Goal: Task Accomplishment & Management: Use online tool/utility

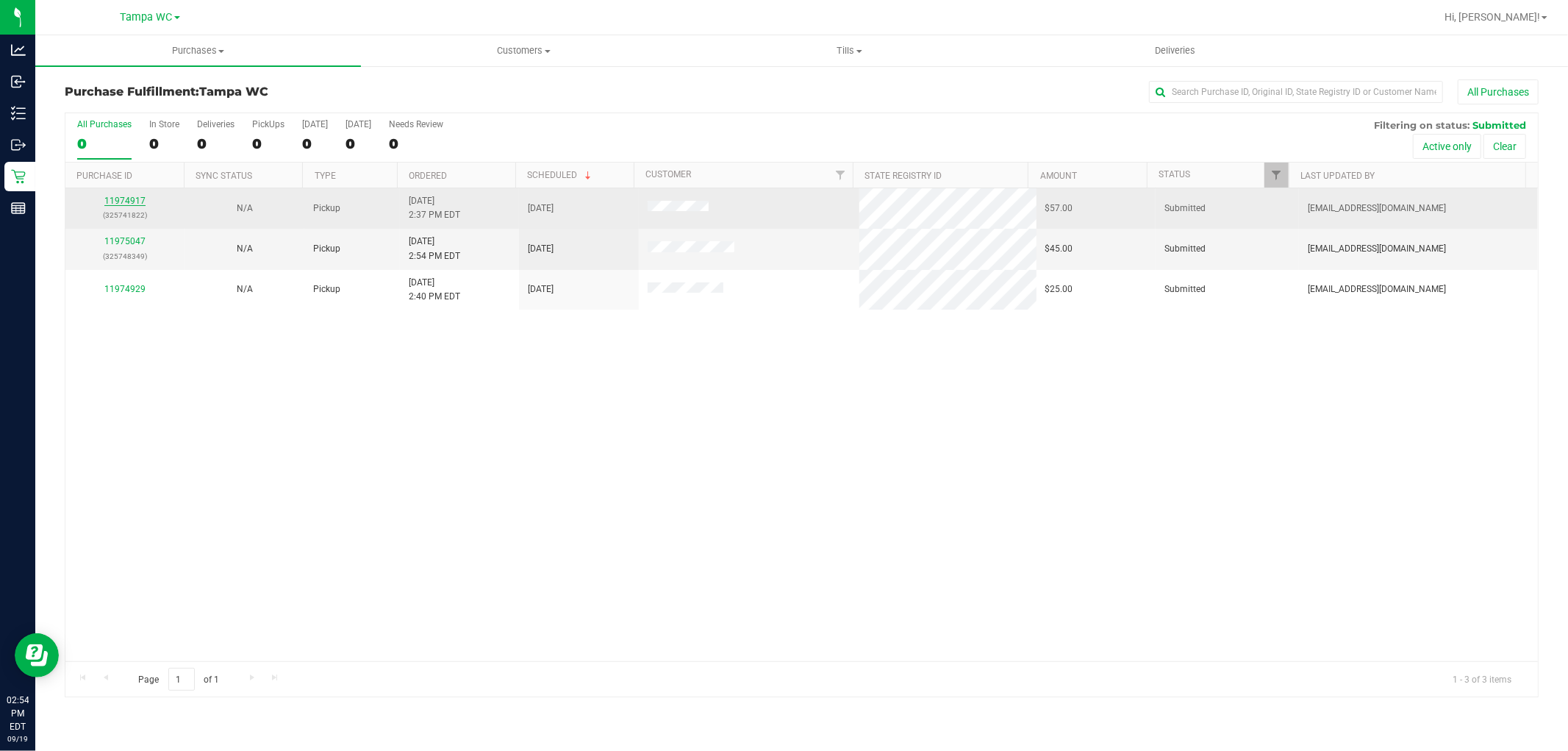
click at [118, 203] on link "11974917" at bounding box center [125, 200] width 41 height 10
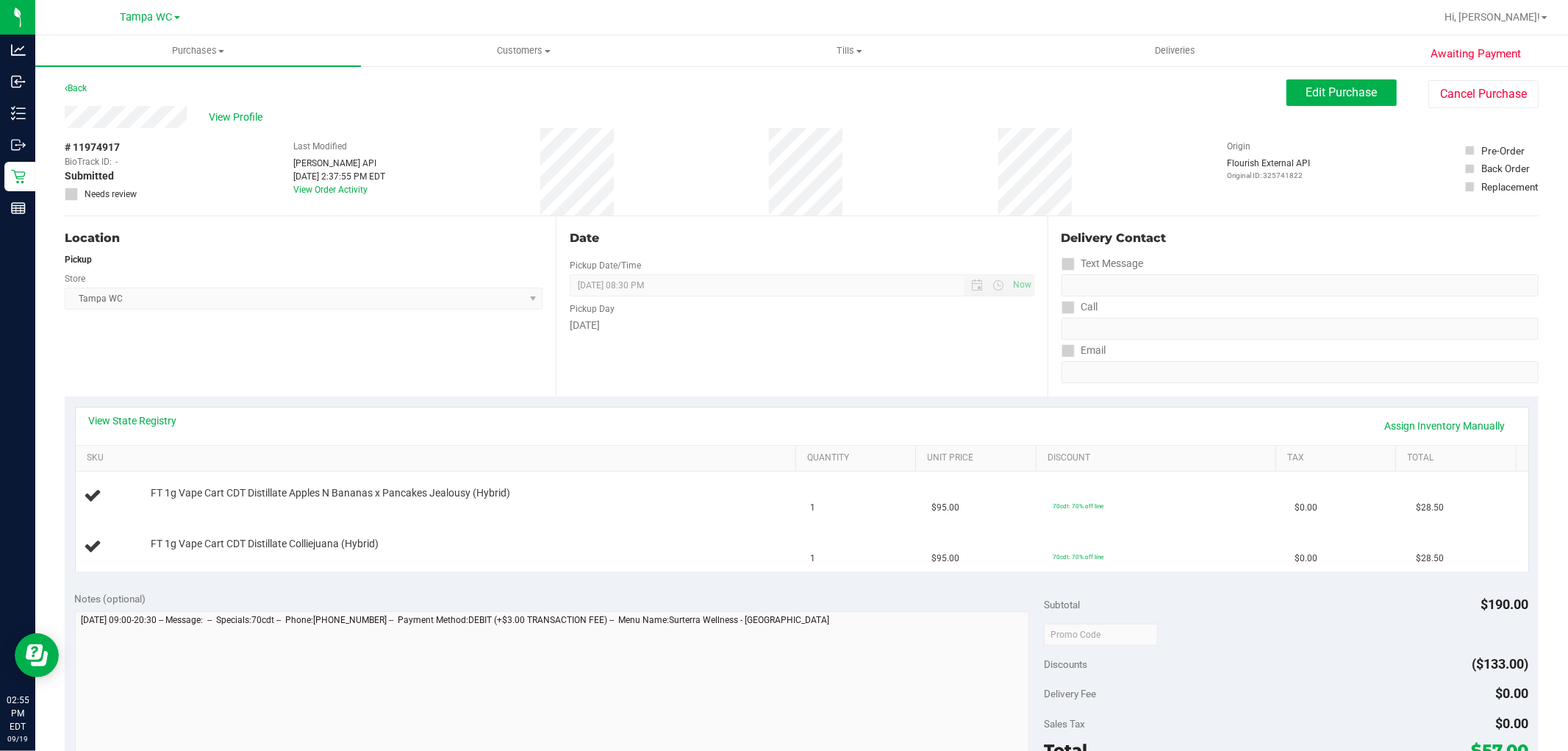
click at [69, 79] on div "Back" at bounding box center [75, 88] width 22 height 17
click at [76, 83] on link "Back" at bounding box center [75, 88] width 22 height 10
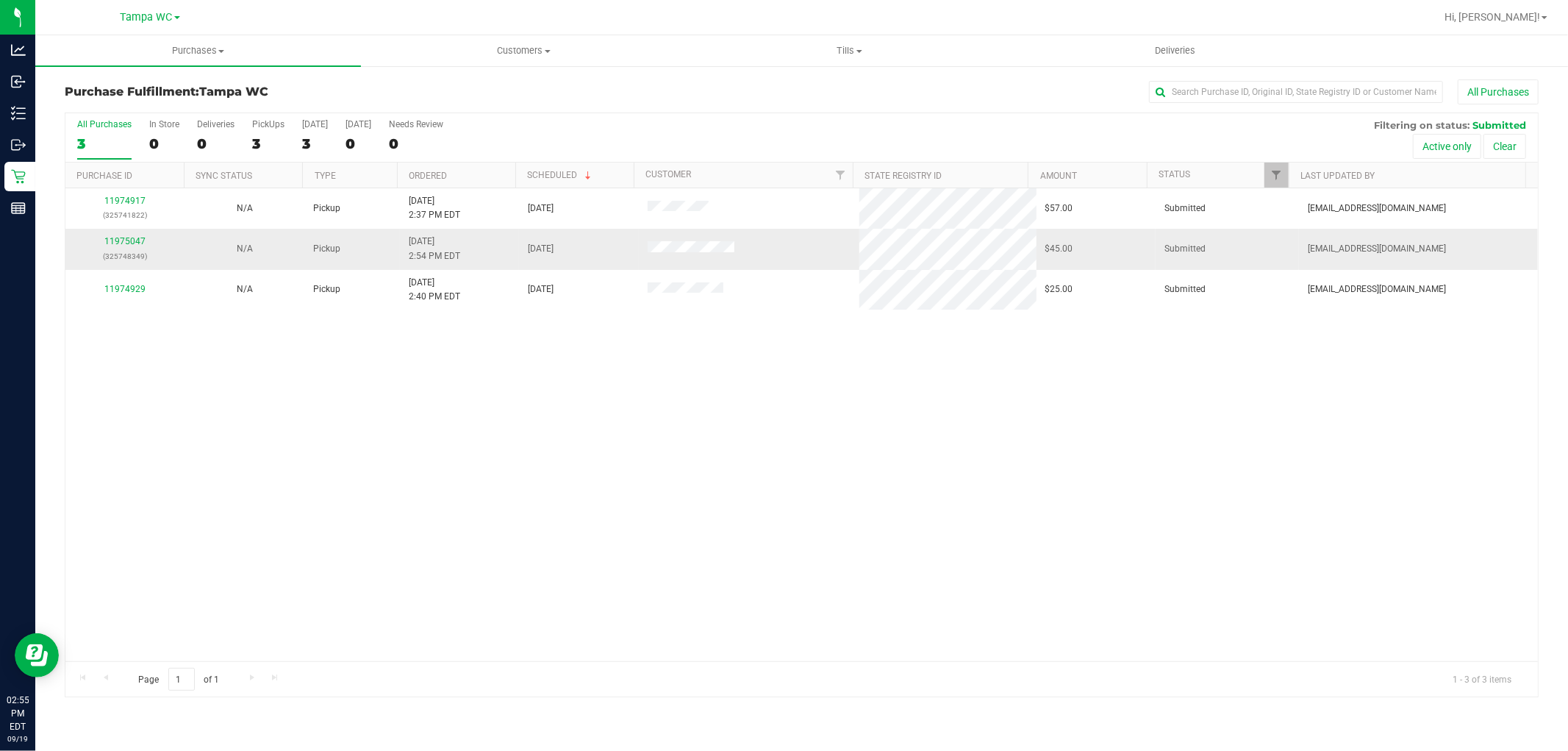
click at [115, 236] on div "11975047 (325748349)" at bounding box center [125, 249] width 101 height 28
click at [122, 236] on div "11975047 (325748349)" at bounding box center [125, 249] width 101 height 28
click at [133, 238] on link "11975047" at bounding box center [125, 241] width 41 height 10
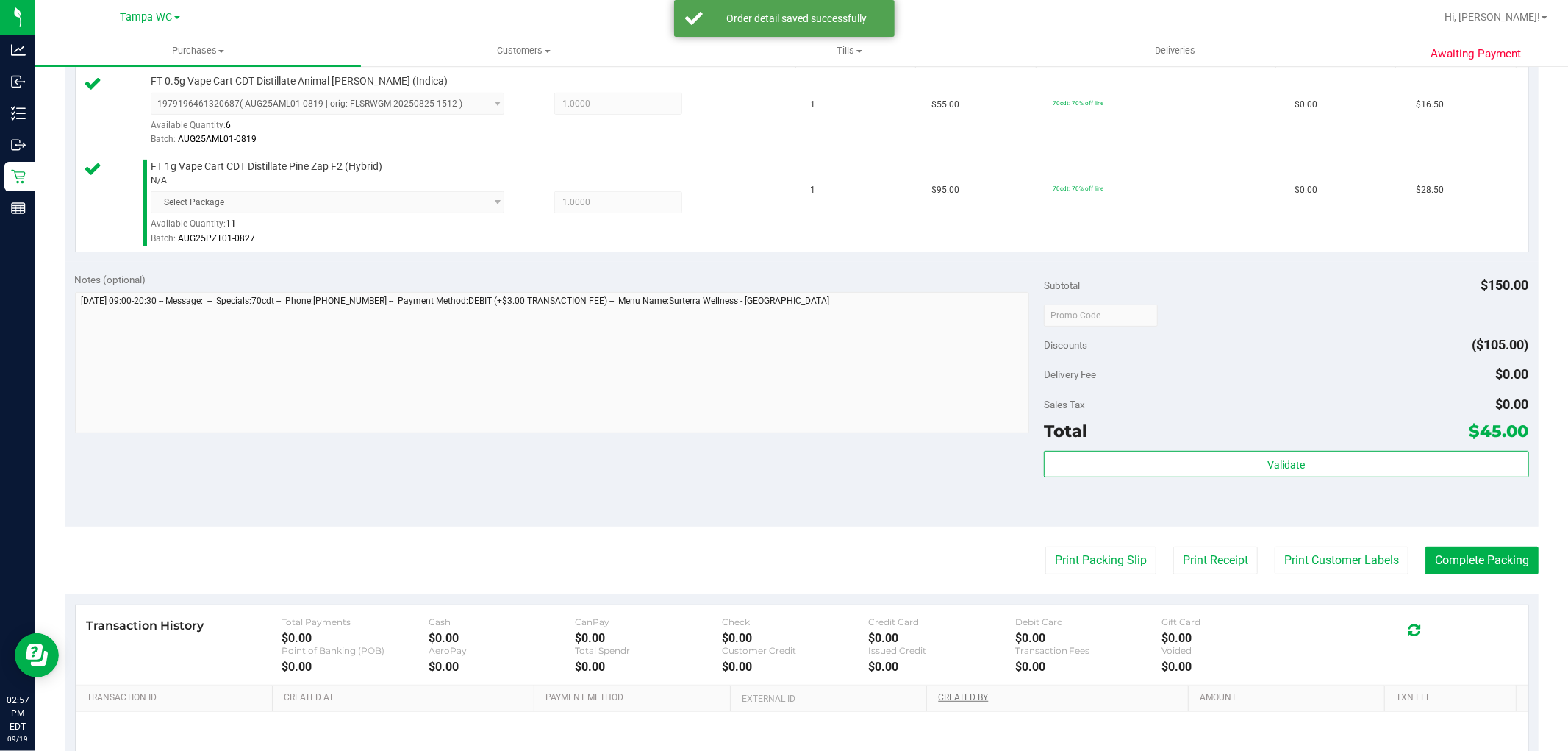
scroll to position [490, 0]
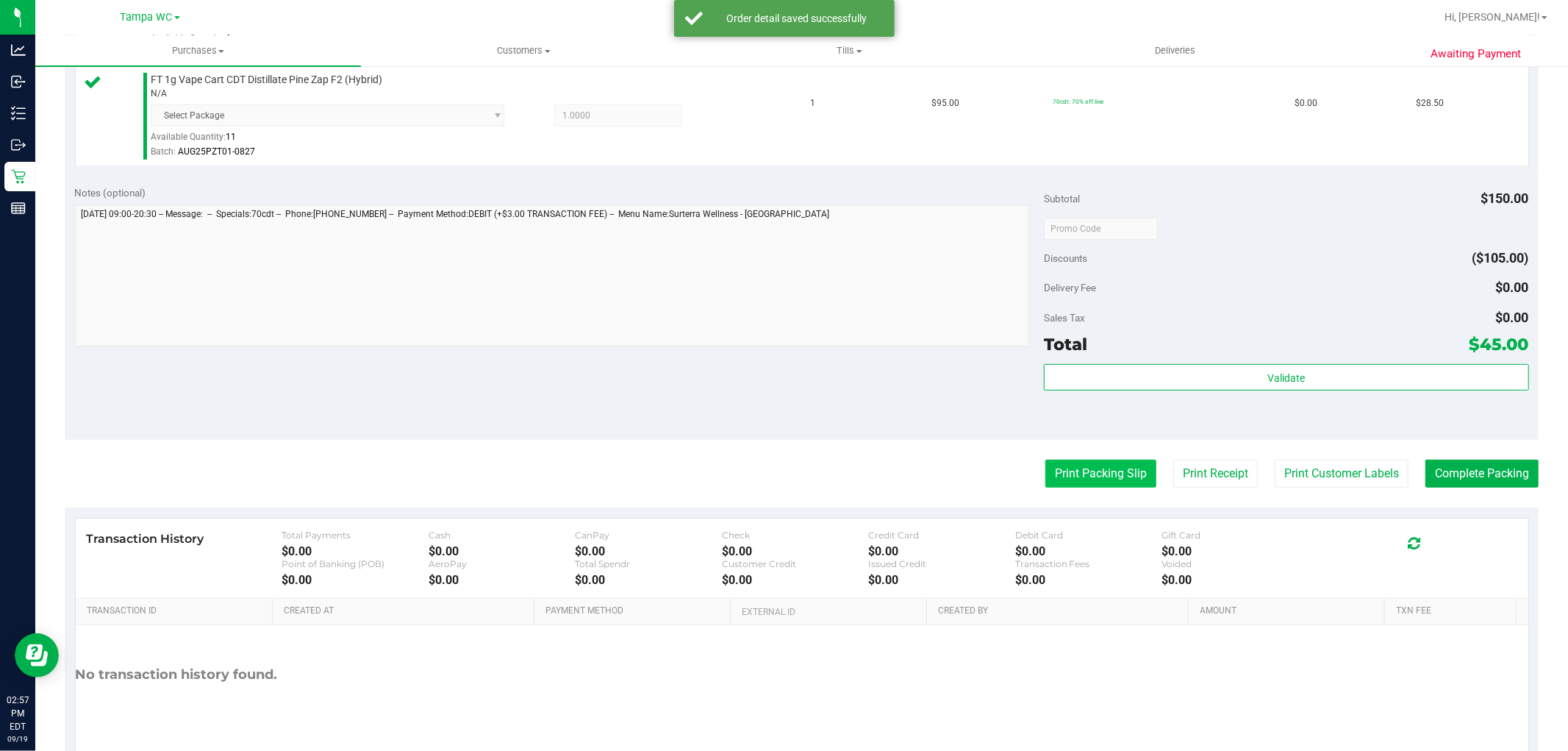
click at [1069, 481] on button "Print Packing Slip" at bounding box center [1101, 474] width 111 height 28
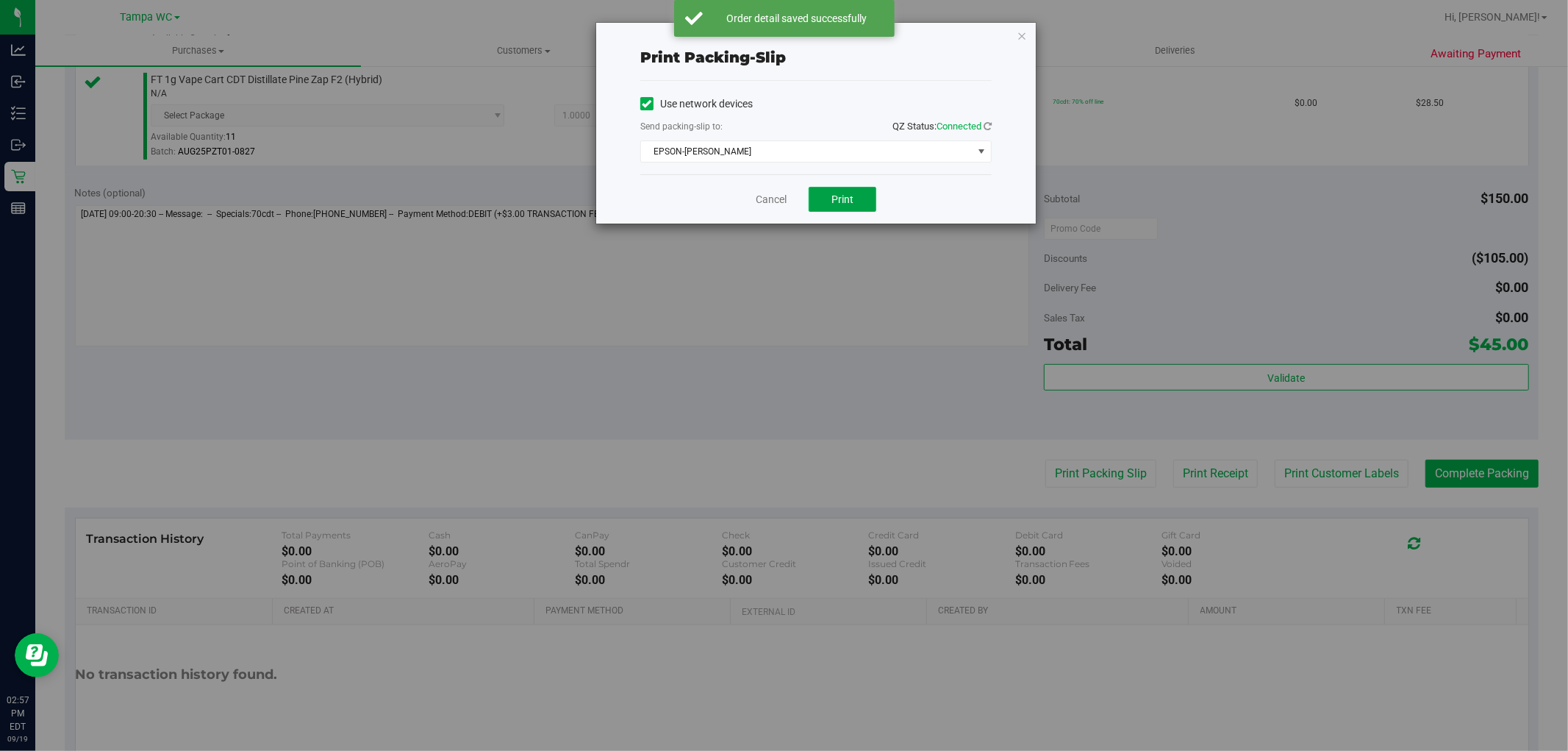
click at [835, 201] on span "Print" at bounding box center [842, 199] width 22 height 12
click at [1018, 30] on icon "button" at bounding box center [1021, 35] width 10 height 17
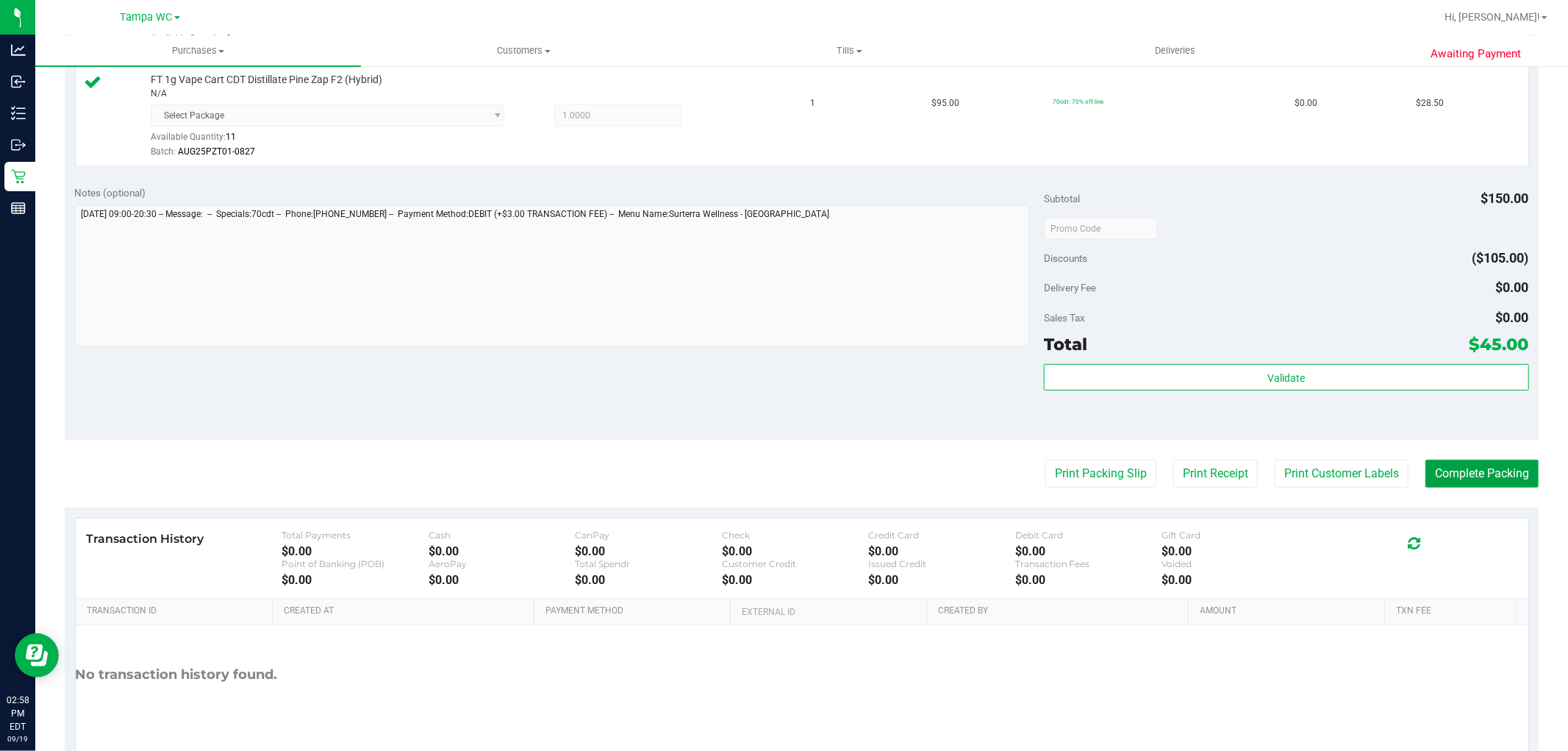
click at [1504, 472] on button "Complete Packing" at bounding box center [1482, 474] width 113 height 28
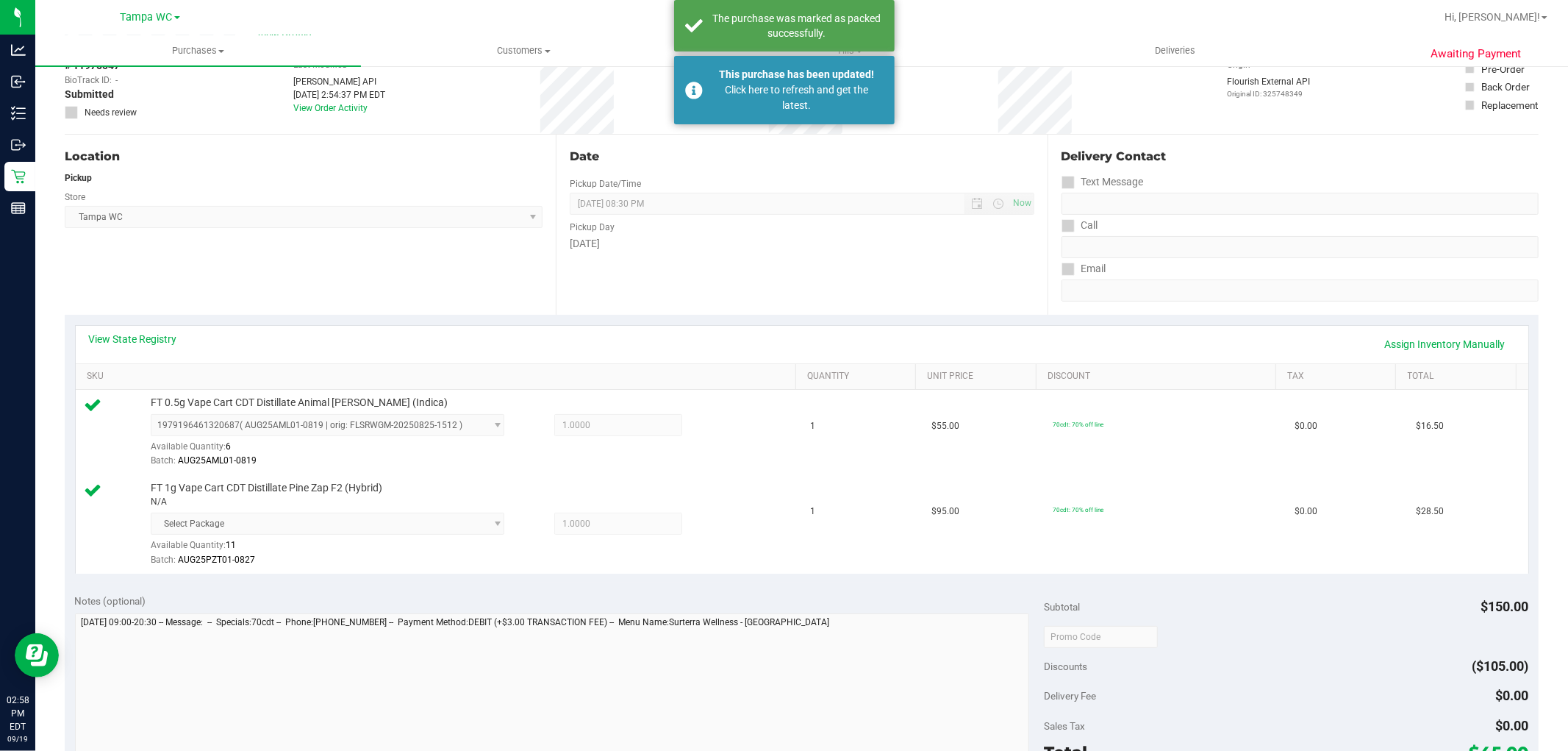
scroll to position [0, 0]
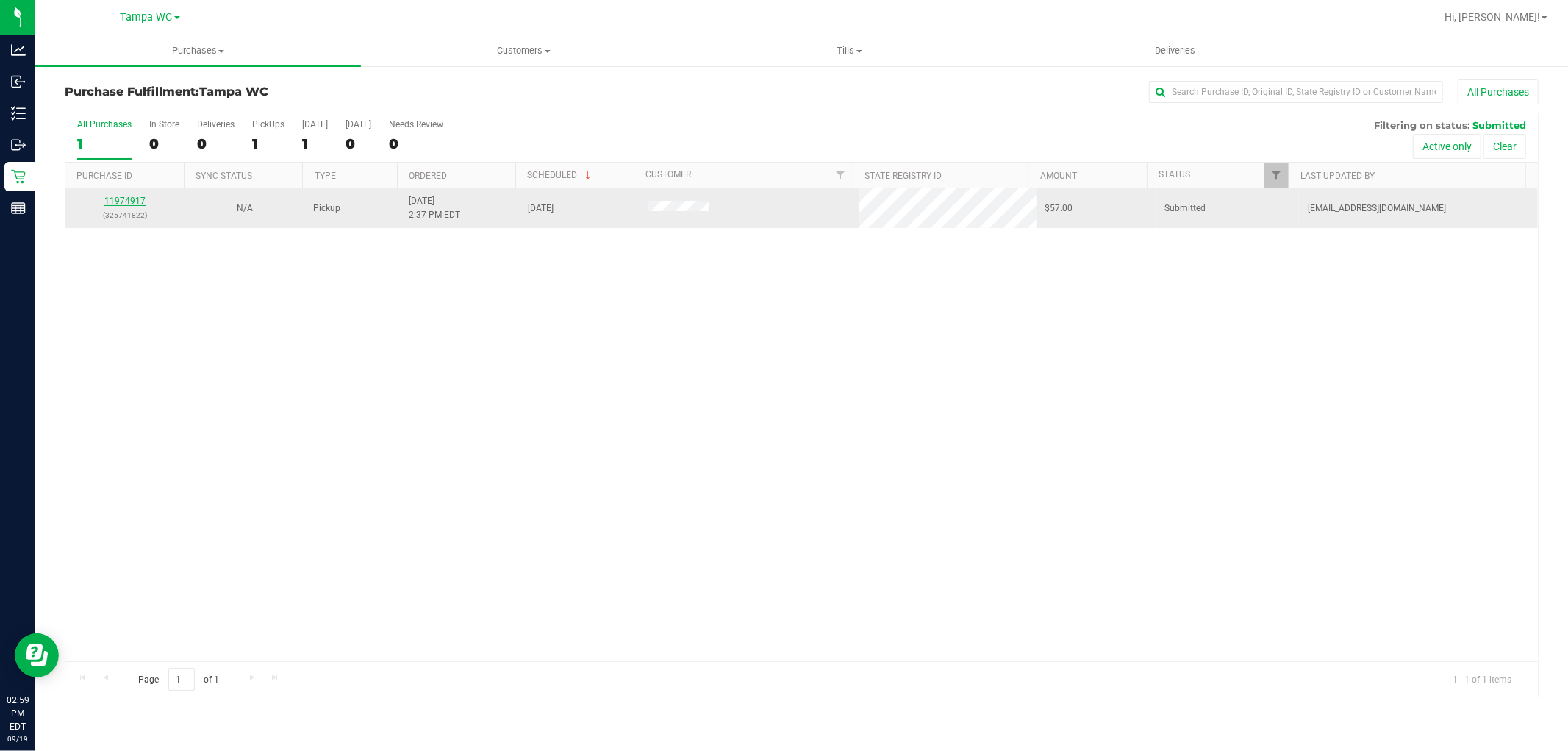
click at [133, 199] on link "11974917" at bounding box center [125, 200] width 41 height 10
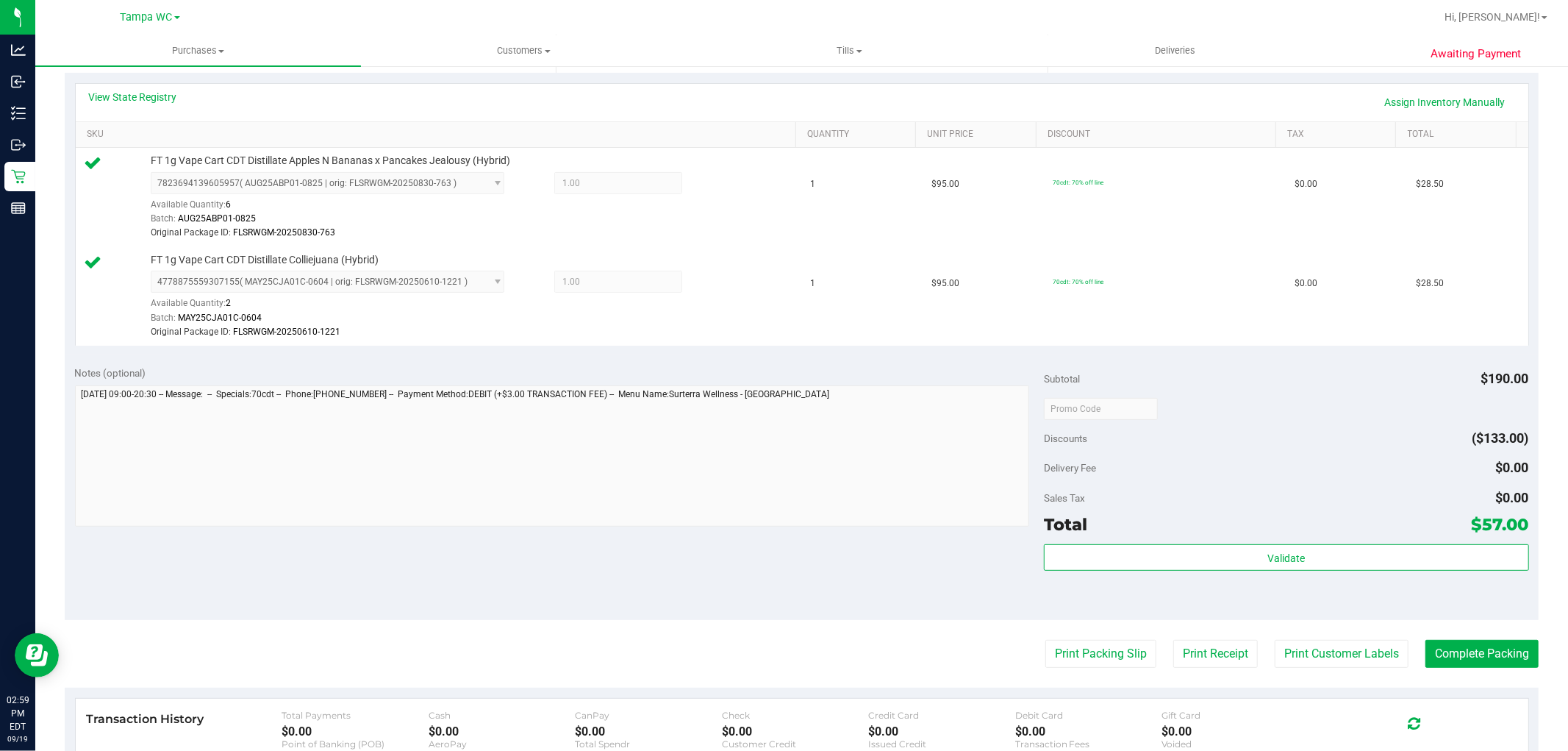
scroll to position [326, 0]
click at [1486, 649] on button "Complete Packing" at bounding box center [1482, 651] width 113 height 28
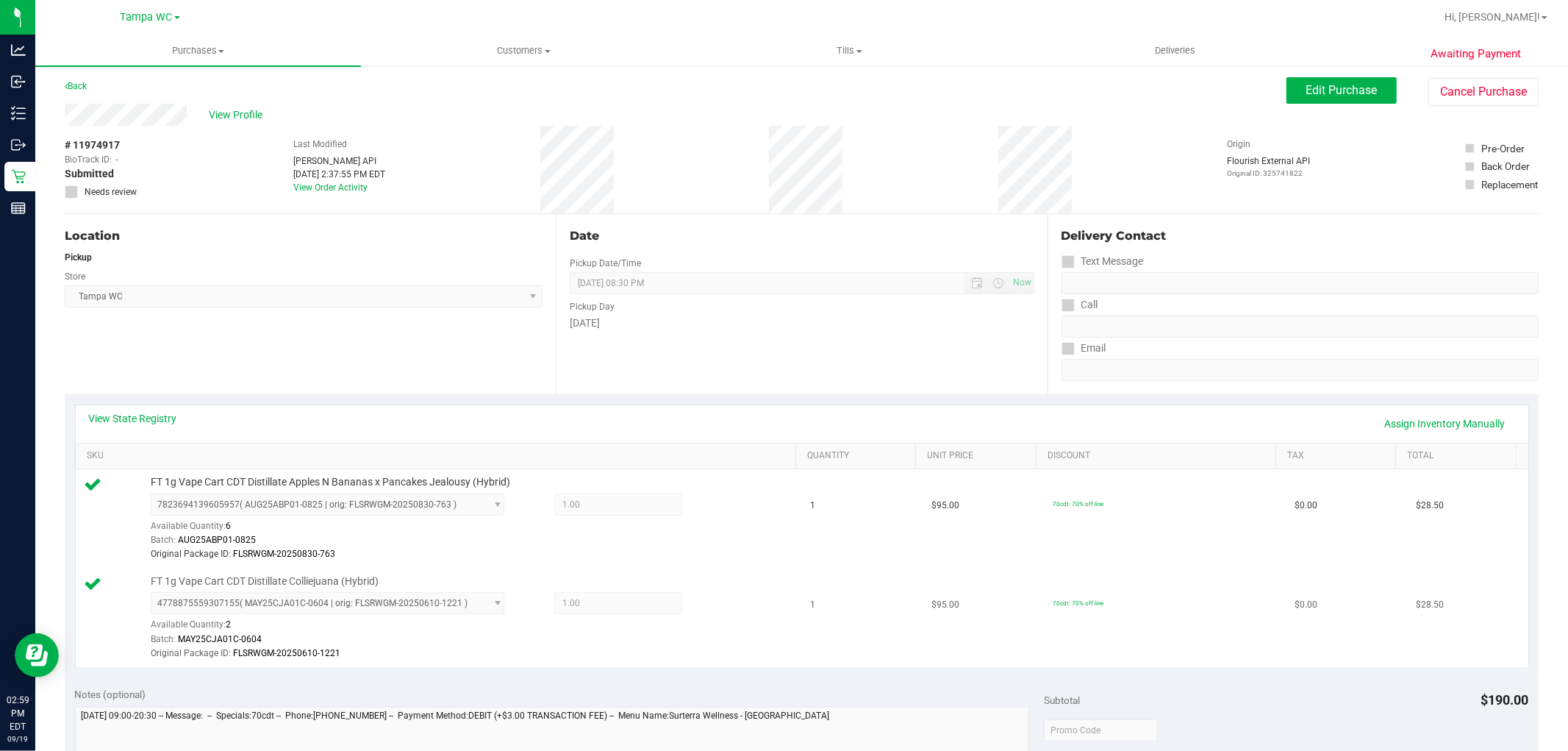
scroll to position [0, 0]
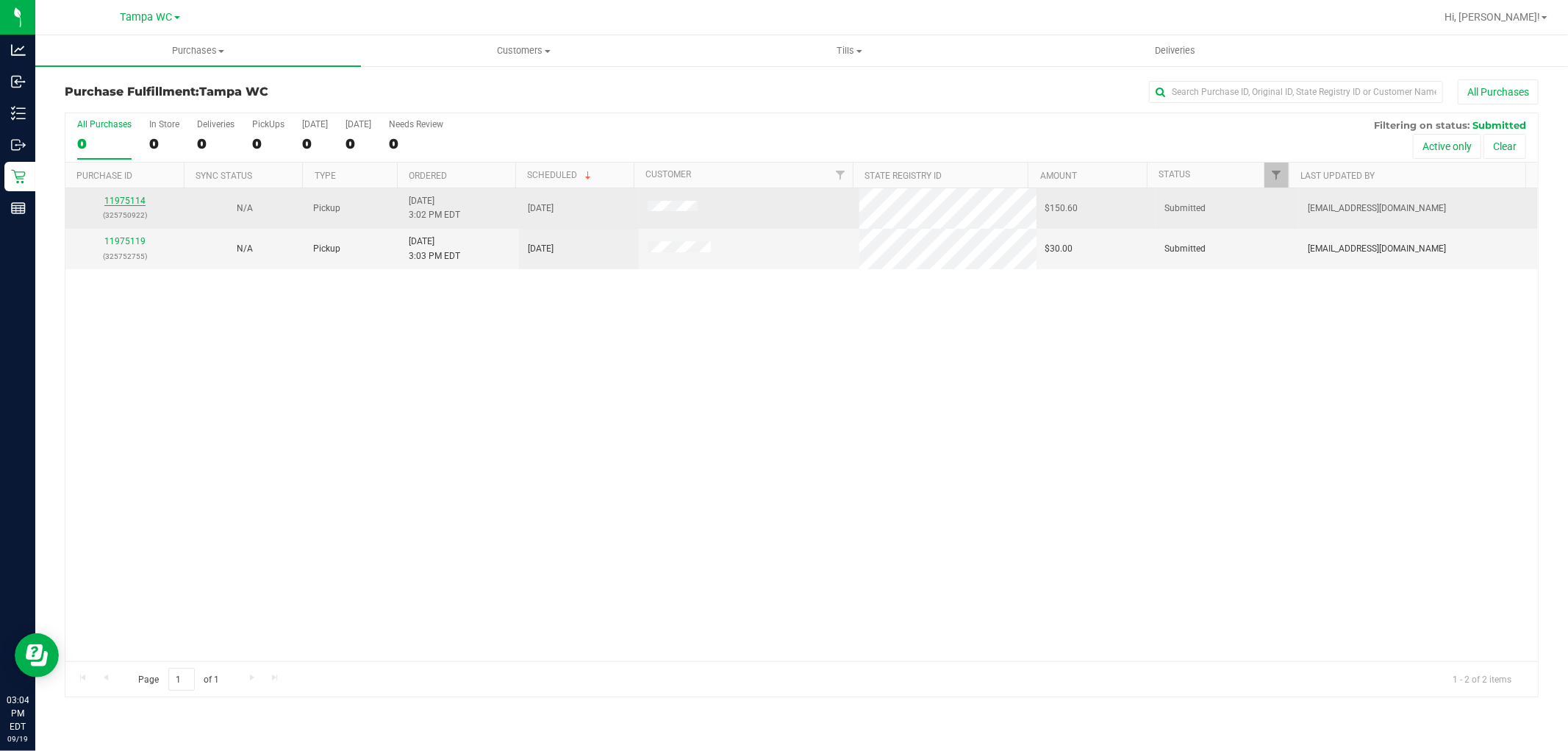
click at [129, 202] on link "11975114" at bounding box center [125, 200] width 41 height 10
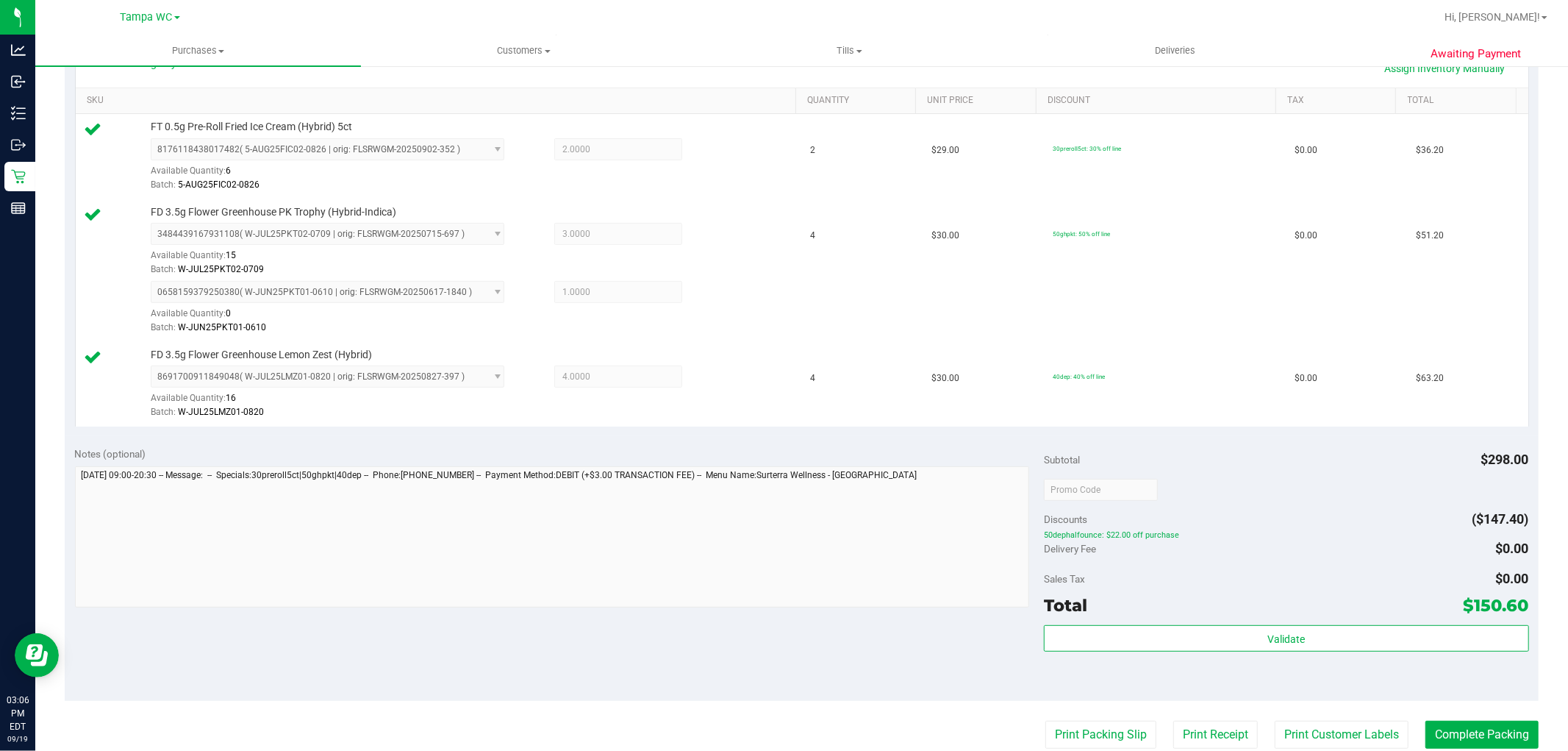
scroll to position [408, 0]
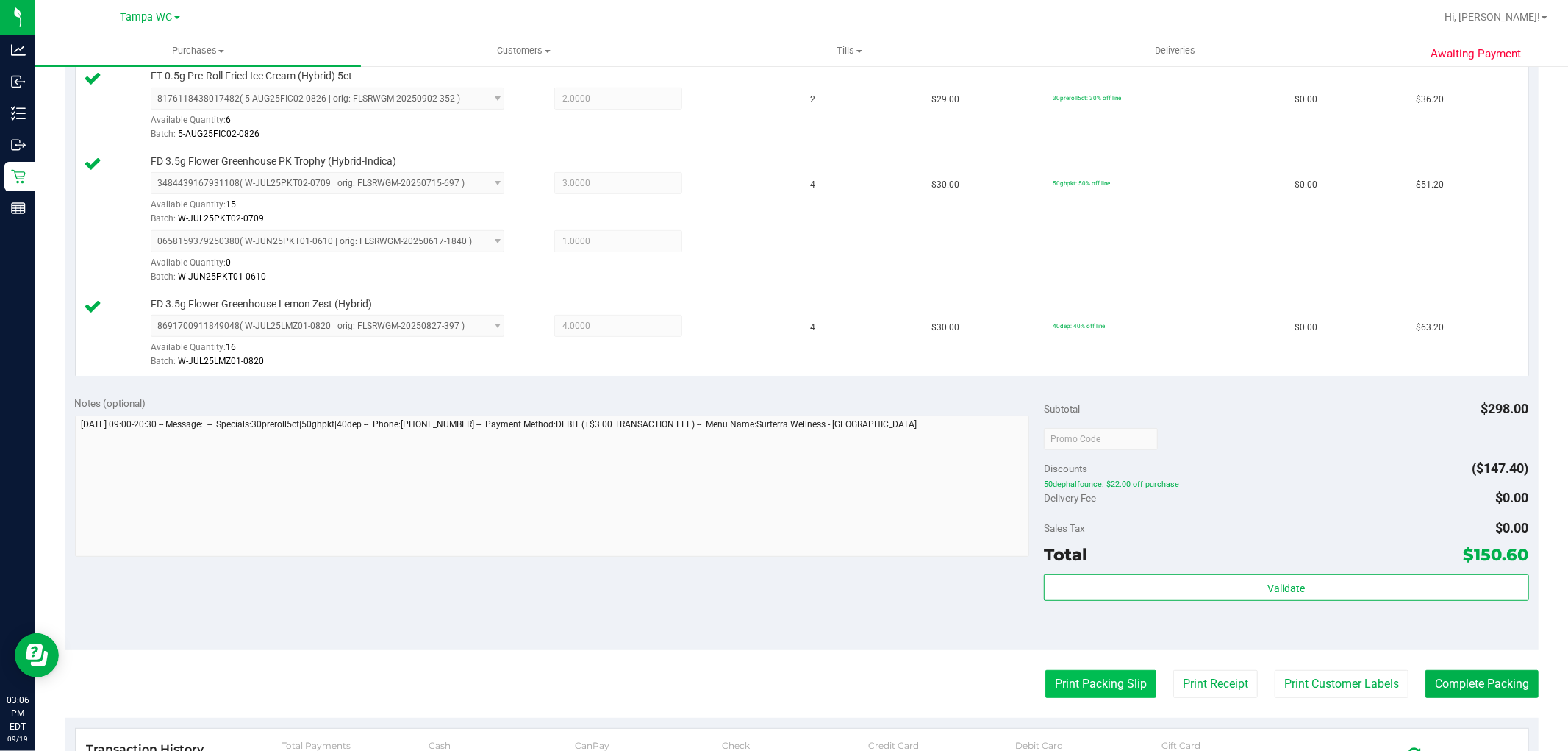
drag, startPoint x: 1079, startPoint y: 707, endPoint x: 1083, endPoint y: 683, distance: 24.3
click at [1079, 699] on purchase-details "Back Edit Purchase Cancel Purchase View Profile # 11975114 BioTrack ID: - Submi…" at bounding box center [801, 332] width 1474 height 1322
click at [1084, 680] on button "Print Packing Slip" at bounding box center [1101, 684] width 111 height 28
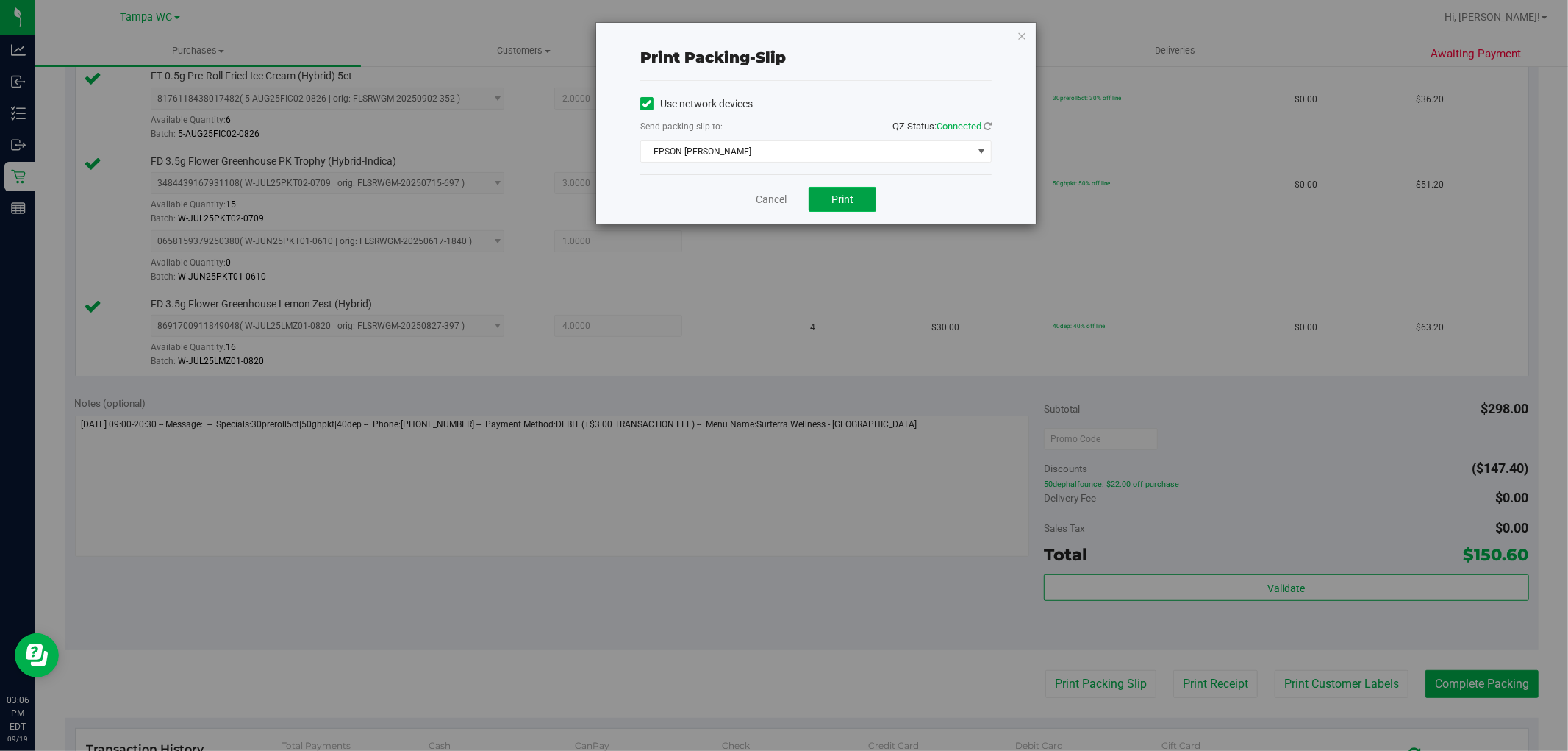
click at [855, 202] on button "Print" at bounding box center [842, 199] width 67 height 25
drag, startPoint x: 1027, startPoint y: 28, endPoint x: 1010, endPoint y: 41, distance: 21.4
click at [1025, 27] on div "Print packing-slip Use network devices Send packing-slip to: QZ Status: Connect…" at bounding box center [816, 123] width 439 height 201
click at [1010, 41] on div "Print packing-slip Use network devices Send packing-slip to: QZ Status: Connect…" at bounding box center [816, 123] width 439 height 201
click at [1022, 35] on icon "button" at bounding box center [1021, 35] width 10 height 17
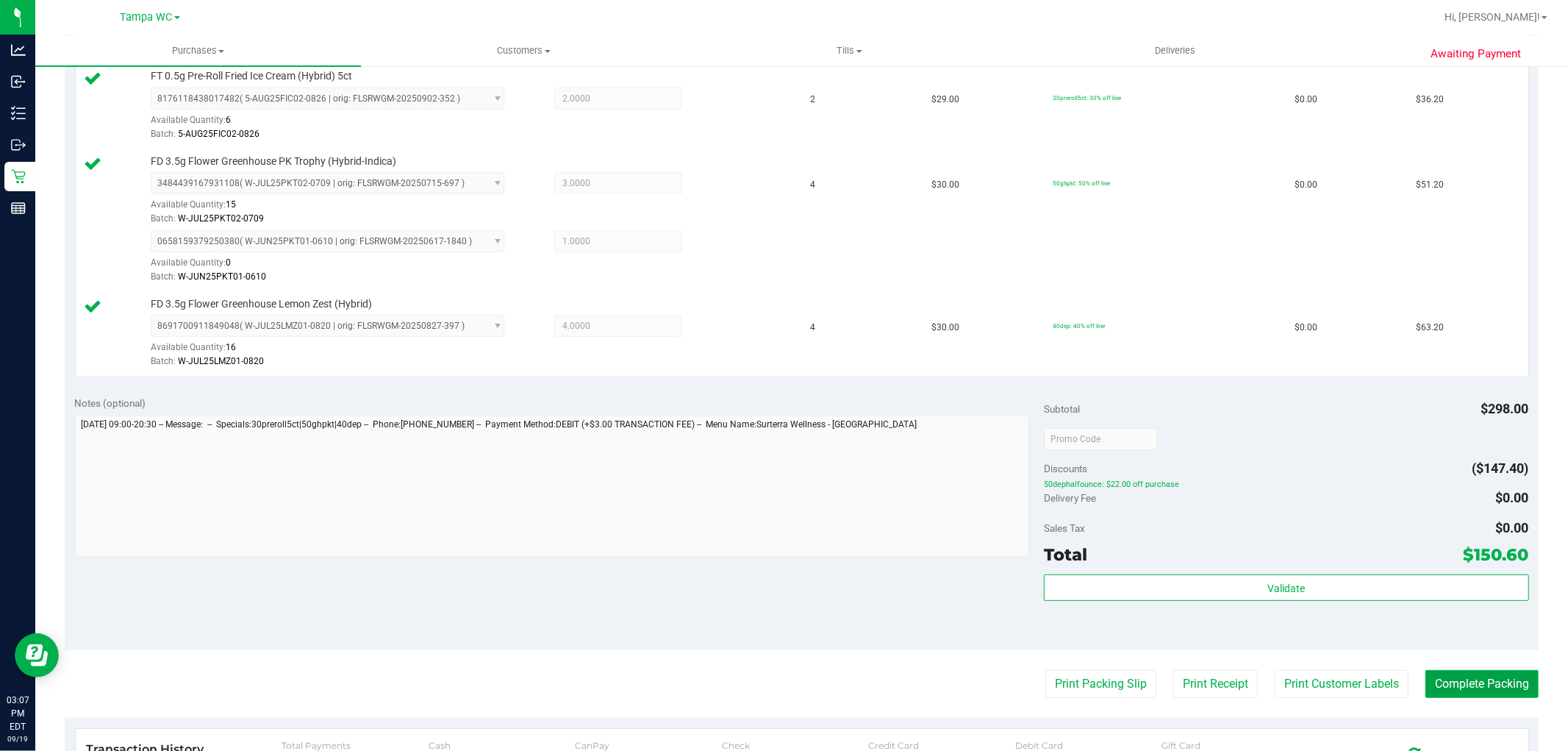
click at [1427, 681] on button "Complete Packing" at bounding box center [1482, 684] width 113 height 28
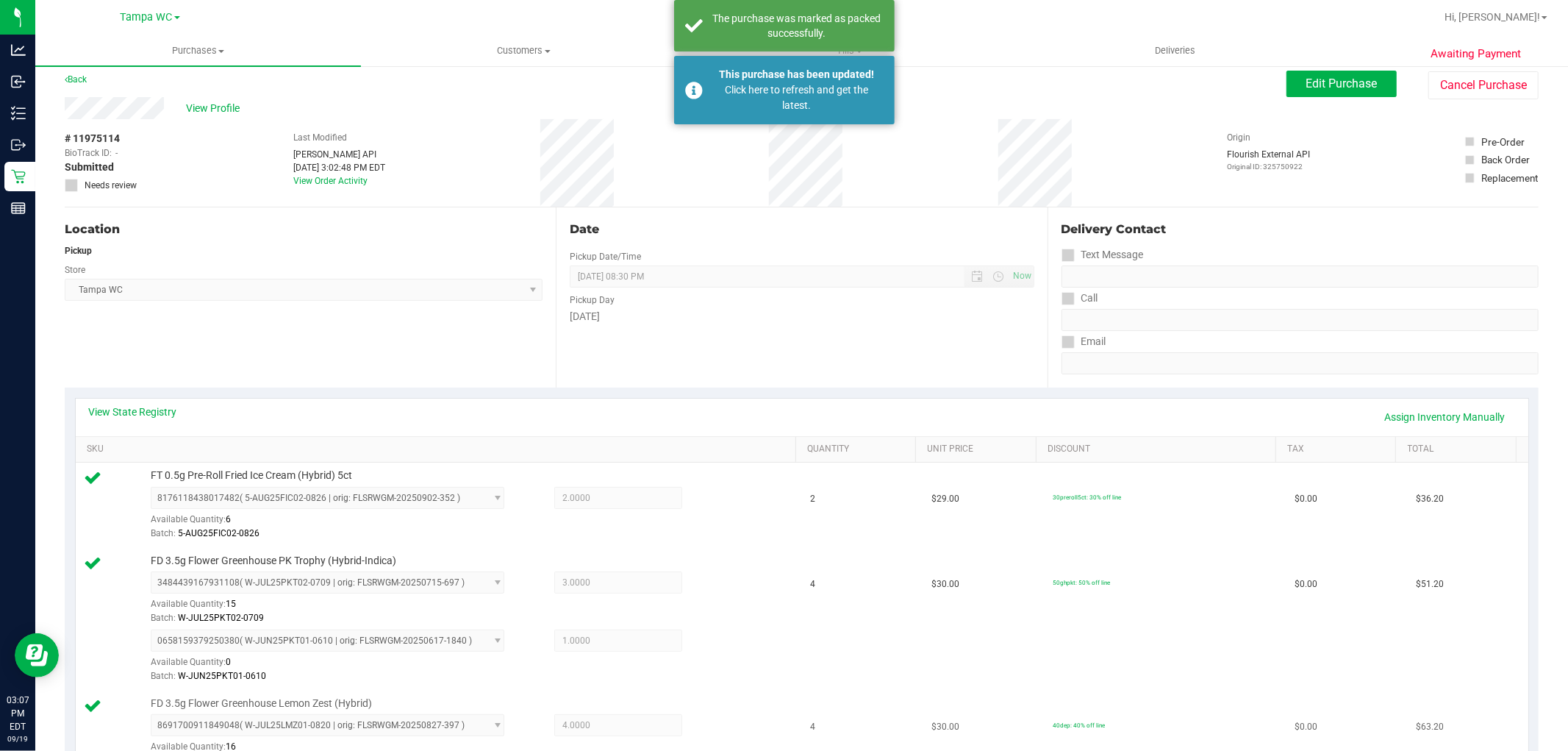
scroll to position [0, 0]
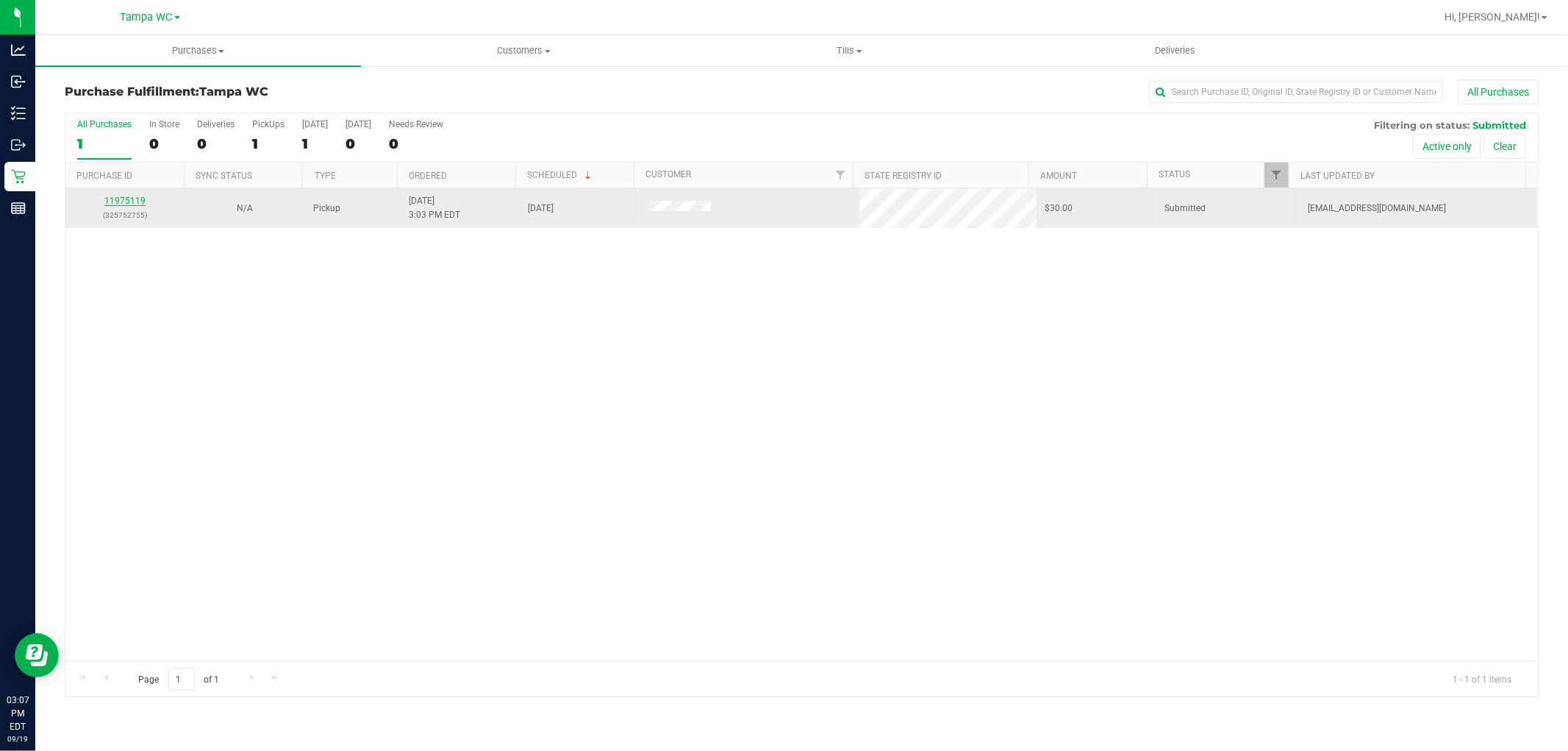
click at [123, 205] on link "11975119" at bounding box center [125, 200] width 41 height 10
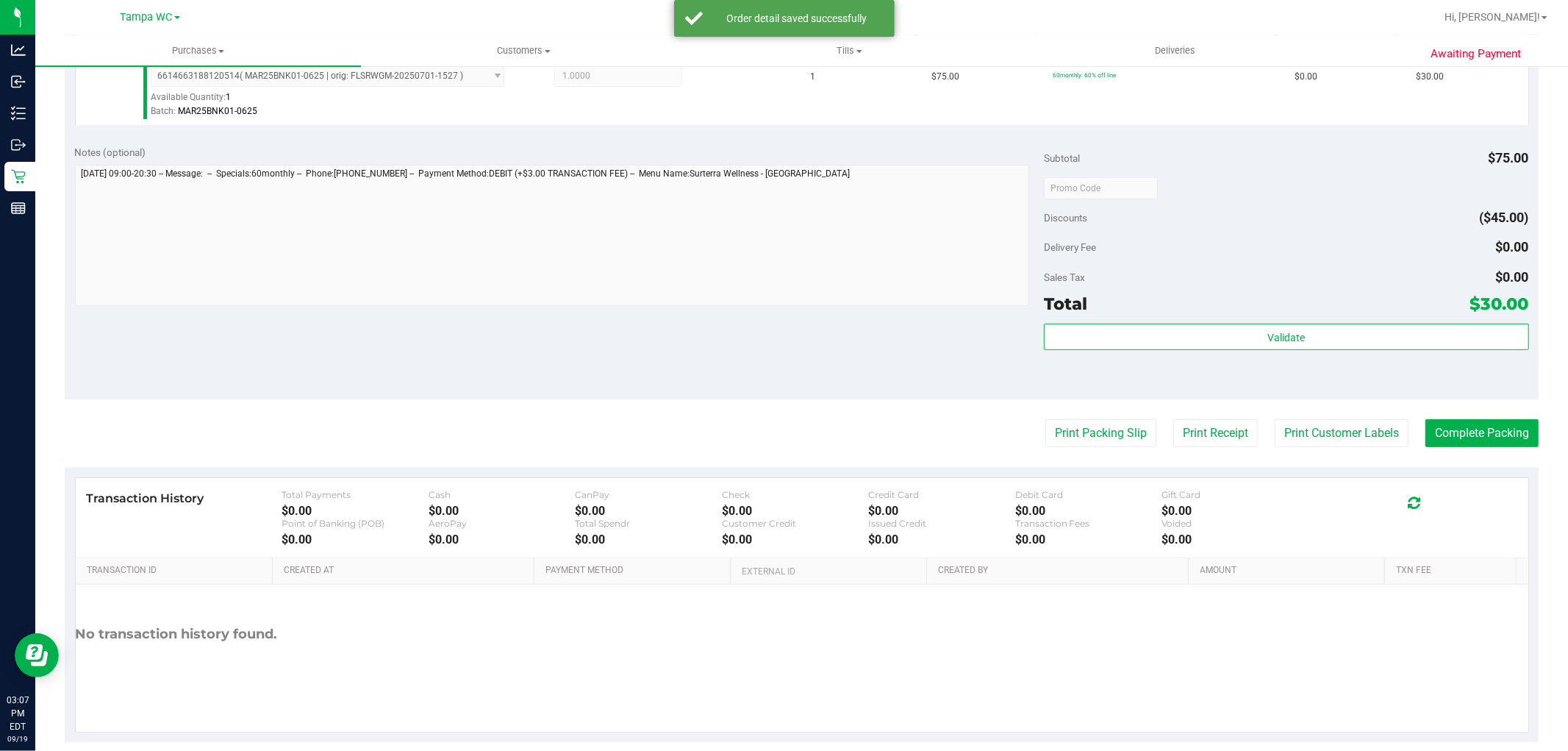
scroll to position [452, 0]
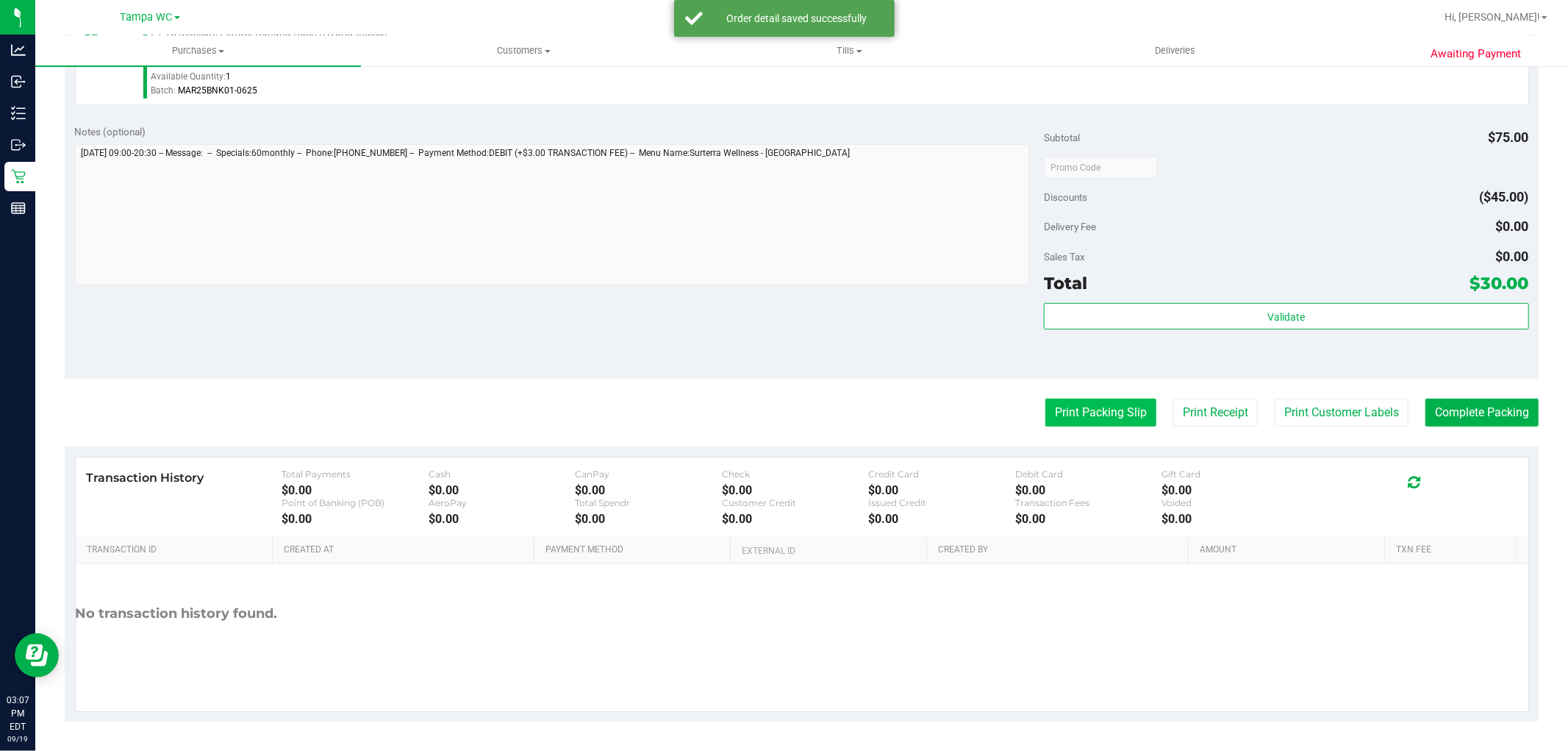
click at [1046, 399] on button "Print Packing Slip" at bounding box center [1101, 413] width 111 height 28
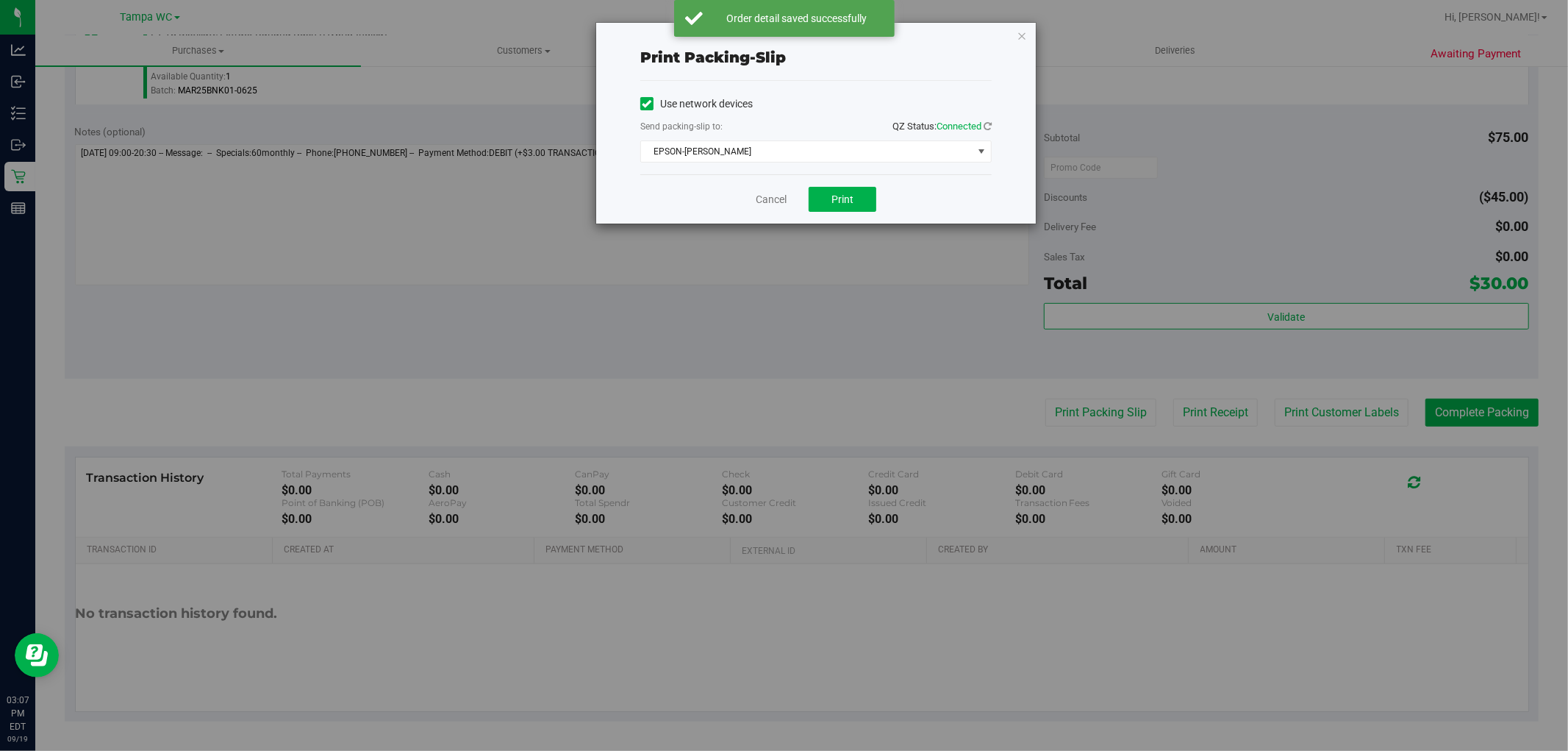
click at [869, 180] on div "Cancel Print" at bounding box center [816, 199] width 351 height 49
click at [851, 197] on span "Print" at bounding box center [842, 199] width 22 height 12
click at [1026, 35] on icon "button" at bounding box center [1021, 35] width 10 height 17
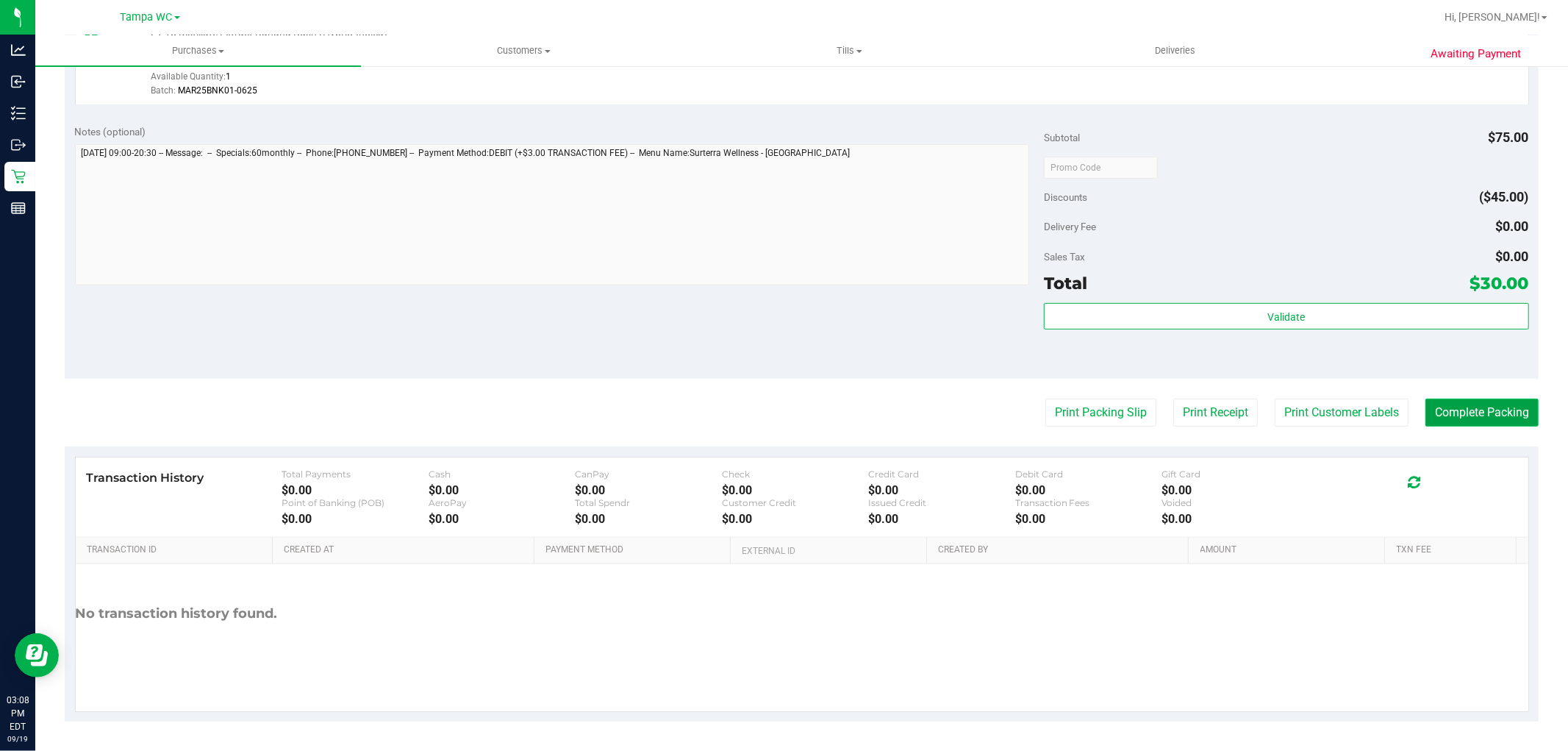
click at [1451, 414] on button "Complete Packing" at bounding box center [1482, 413] width 113 height 28
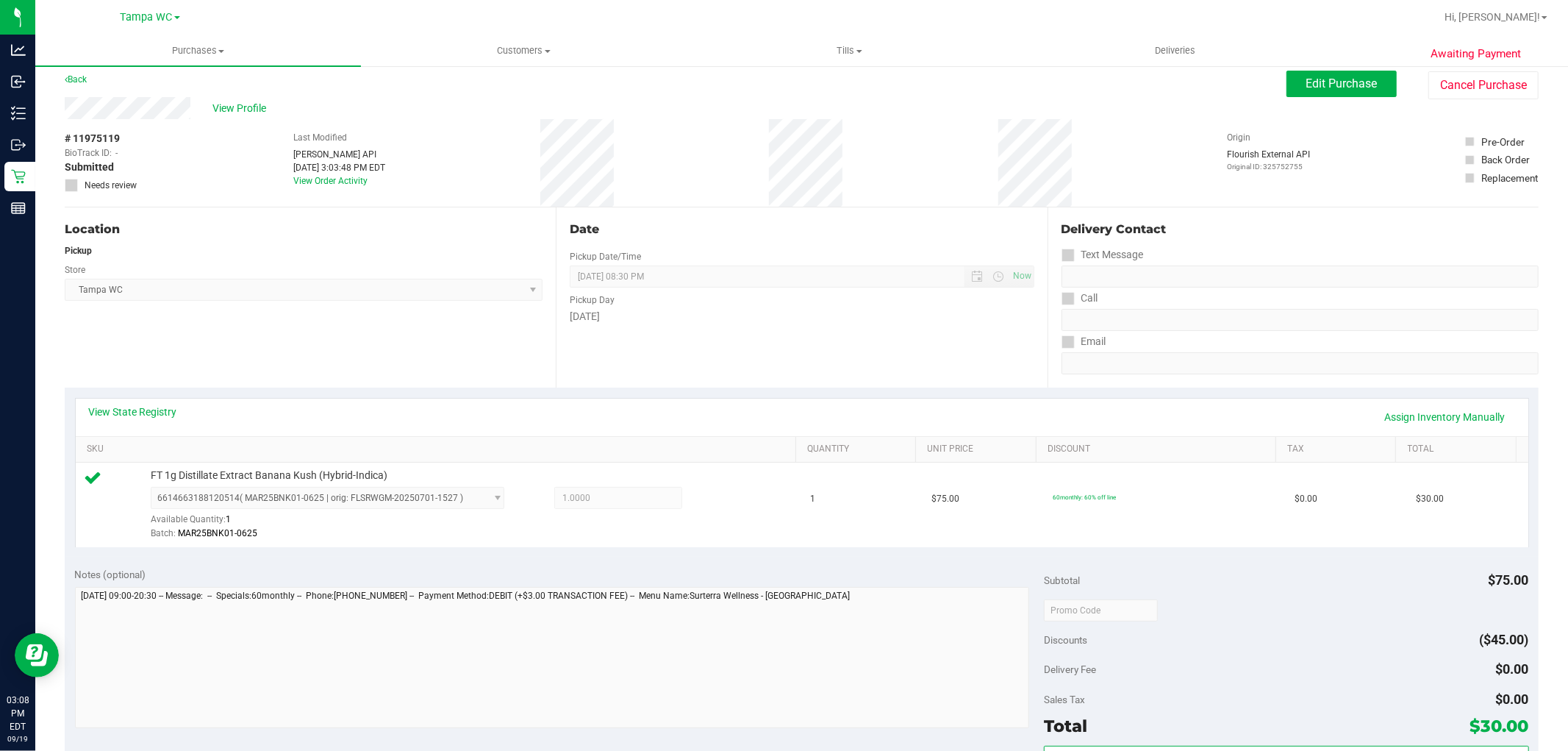
scroll to position [0, 0]
